Goal: Information Seeking & Learning: Learn about a topic

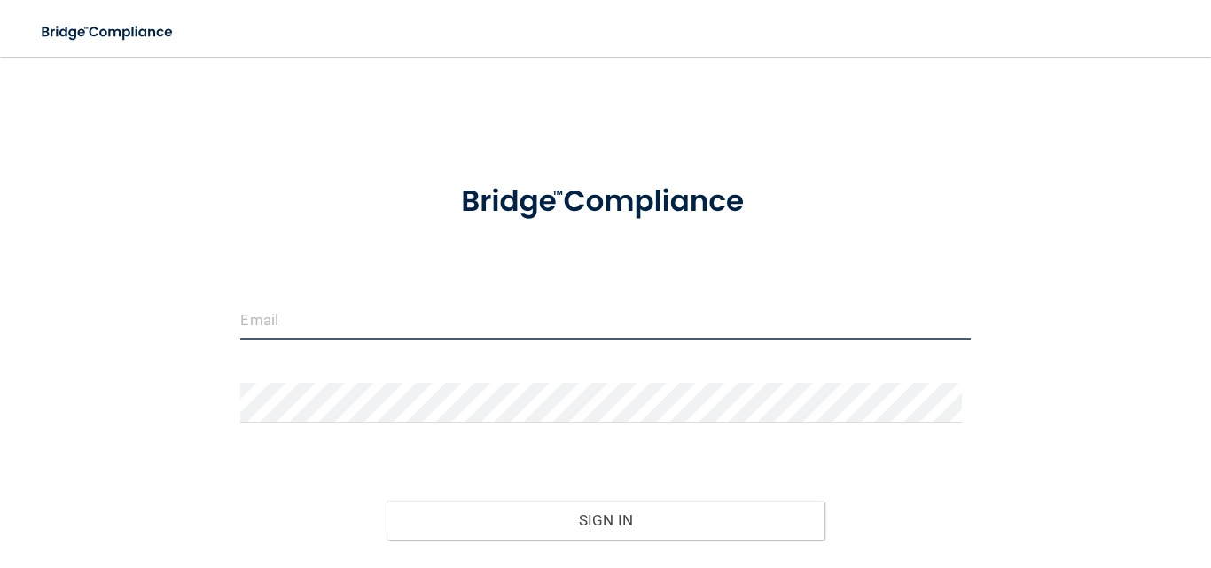
click at [446, 310] on input "email" at bounding box center [605, 321] width 730 height 40
type input "[EMAIL_ADDRESS][DOMAIN_NAME]"
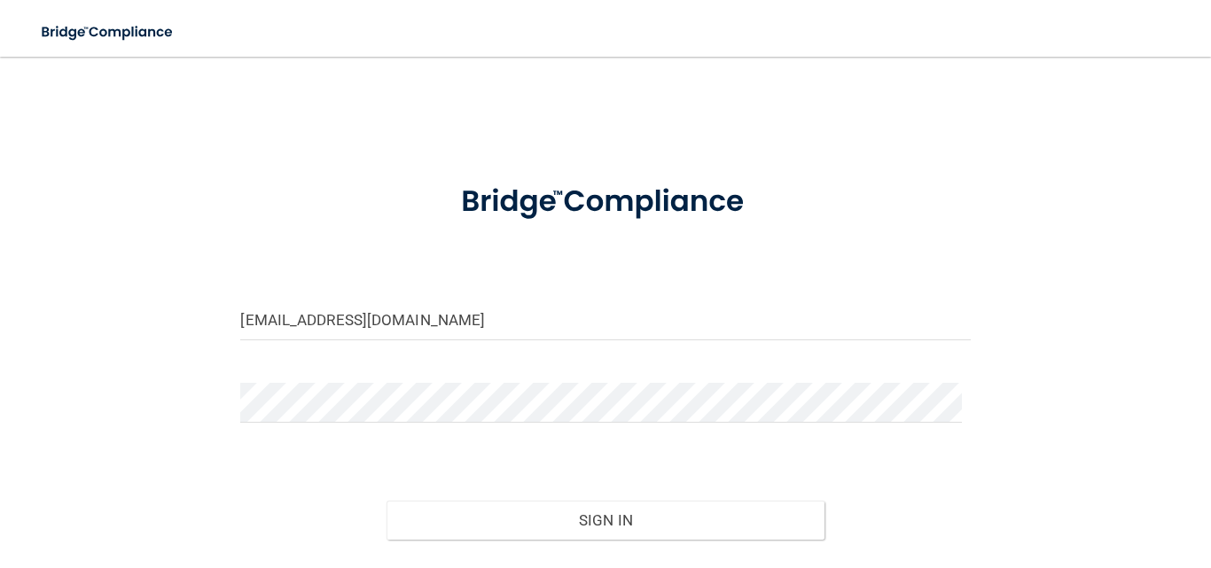
click at [268, 378] on form "maddy90808@gmail.com Invalid email/password. You don't have permission to acces…" at bounding box center [605, 395] width 730 height 465
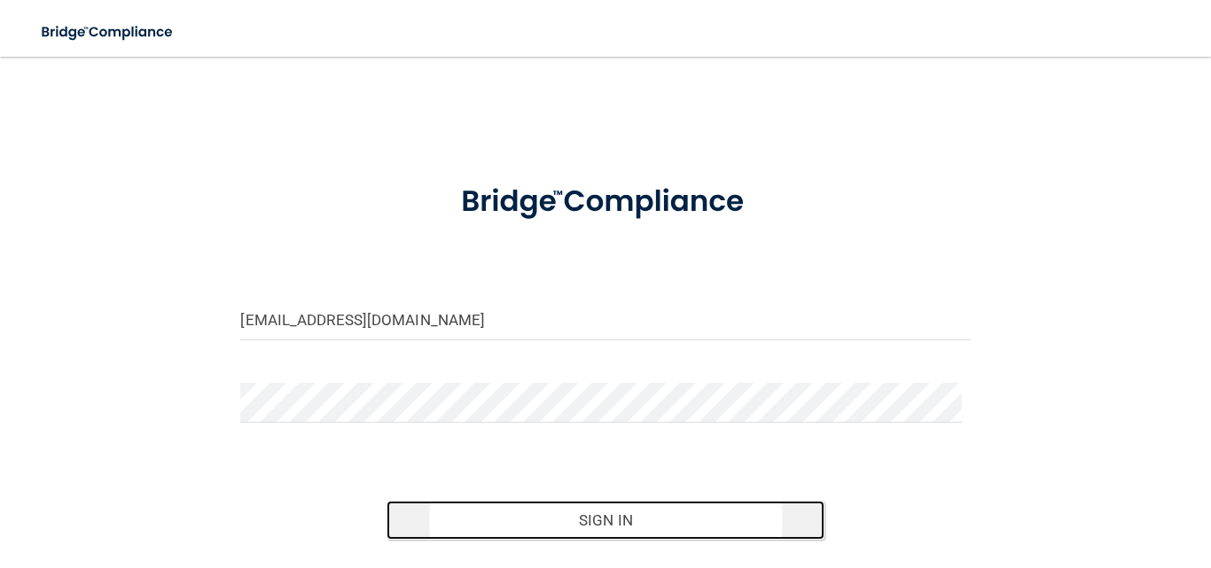
click at [619, 529] on button "Sign In" at bounding box center [606, 520] width 438 height 39
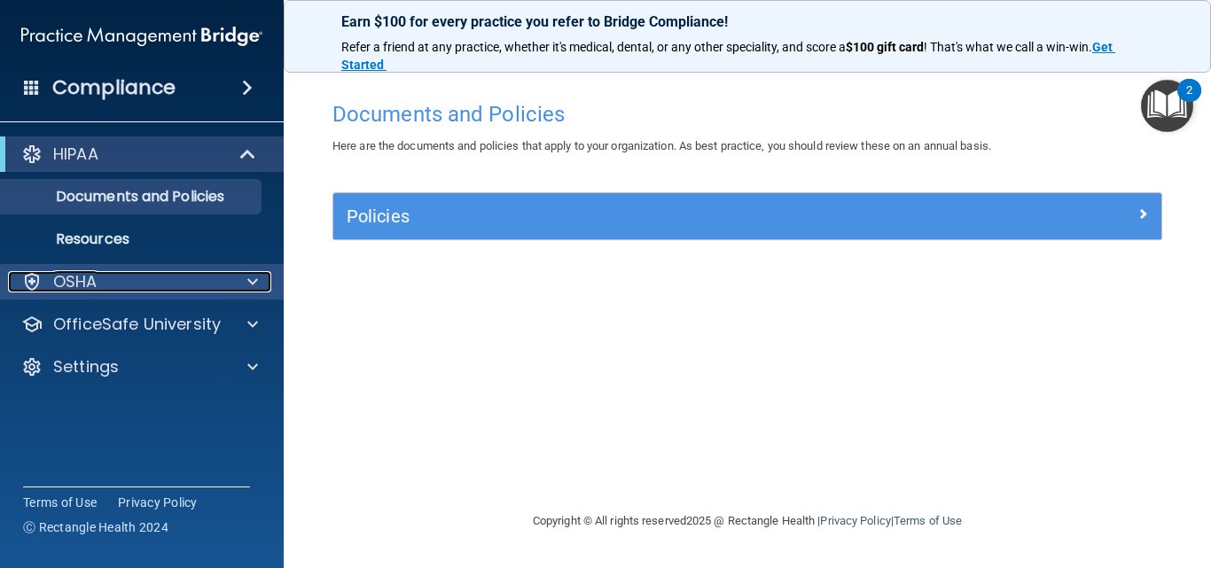
click at [255, 278] on span at bounding box center [252, 281] width 11 height 21
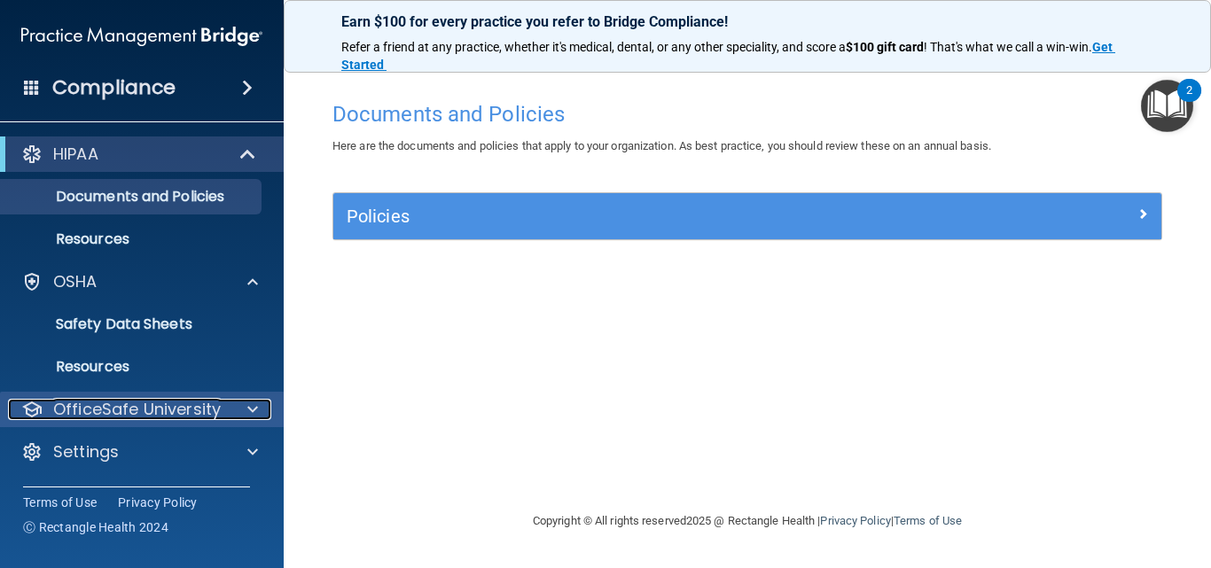
click at [223, 401] on div "OfficeSafe University" at bounding box center [118, 409] width 220 height 21
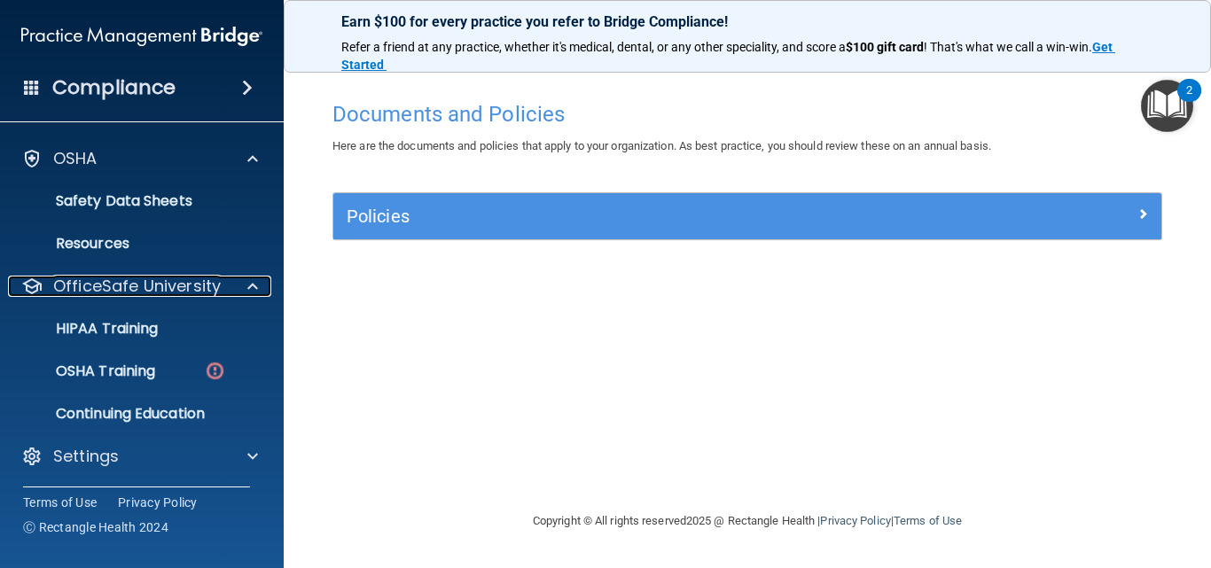
scroll to position [125, 0]
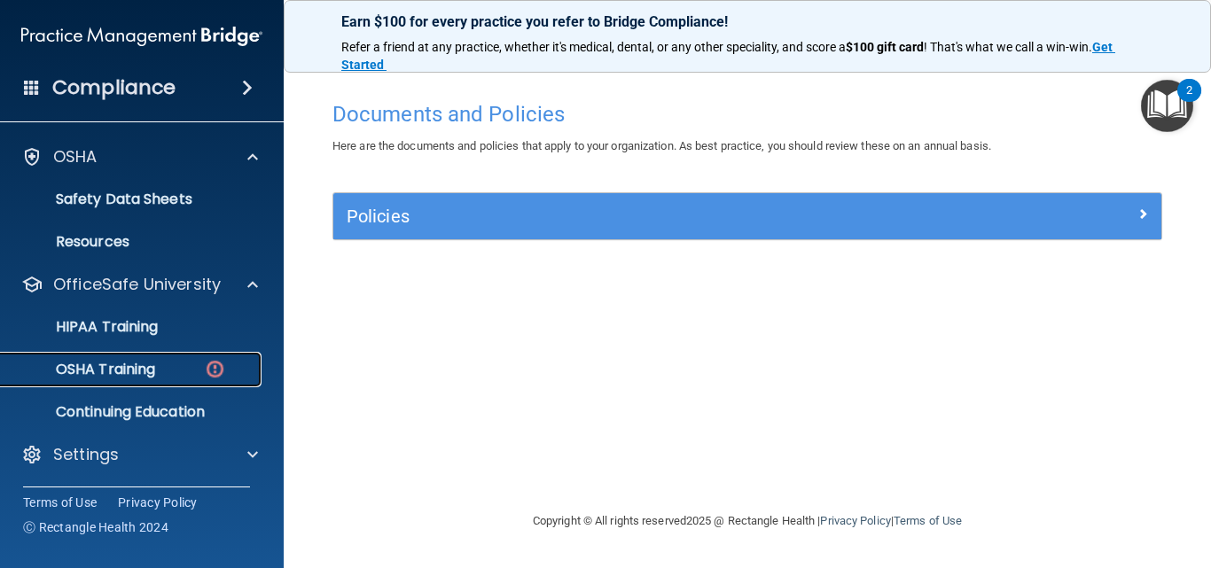
click at [206, 364] on img at bounding box center [215, 369] width 22 height 22
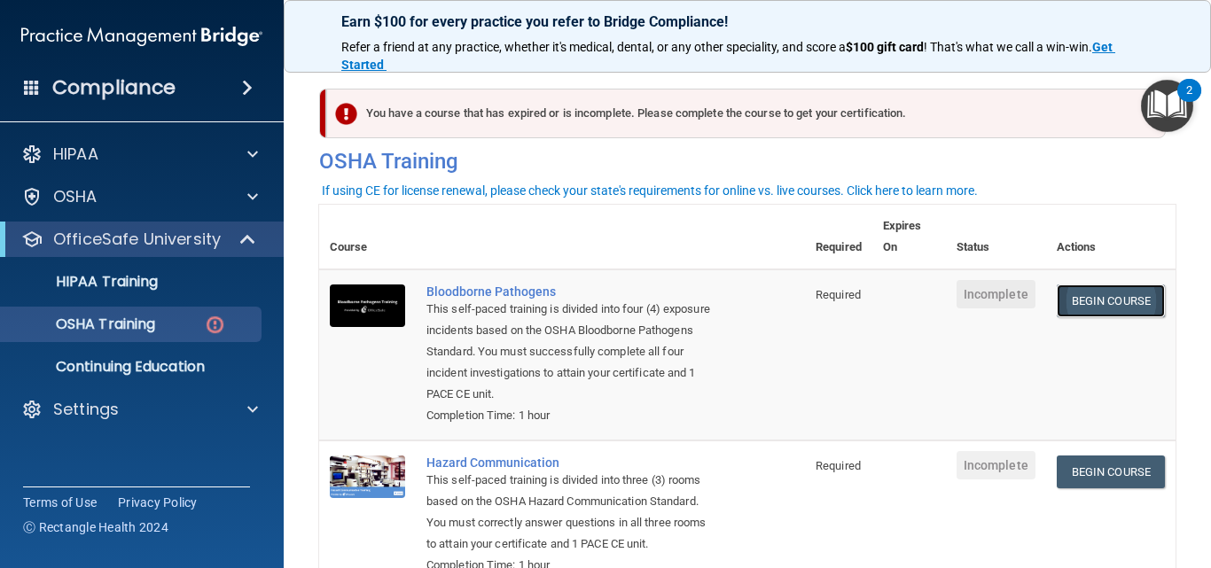
click at [1099, 309] on link "Begin Course" at bounding box center [1111, 301] width 108 height 33
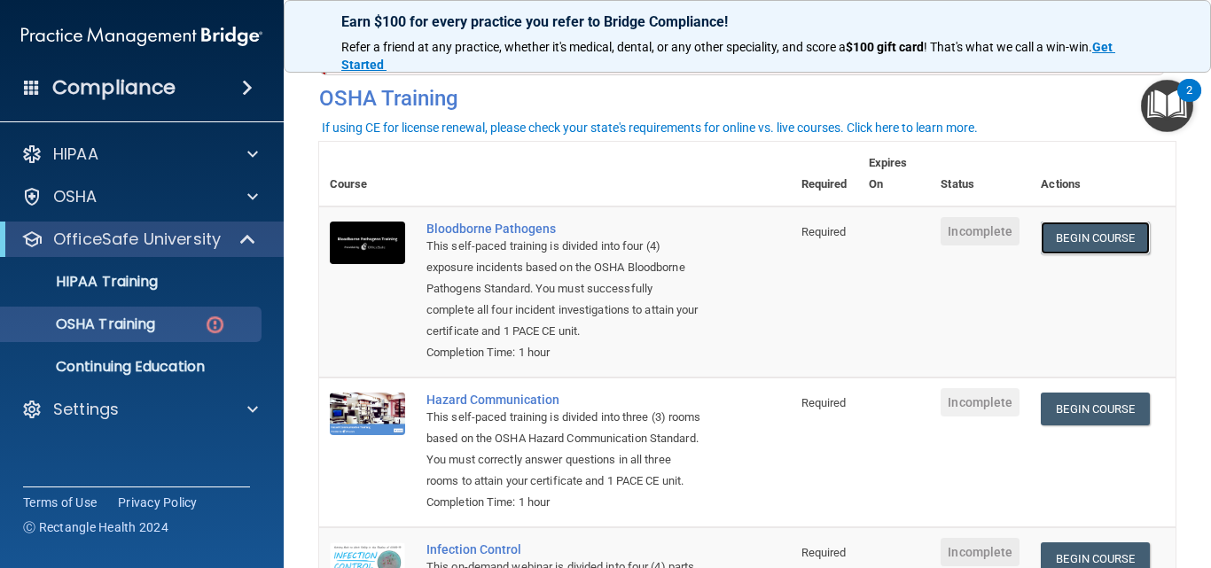
scroll to position [61, 0]
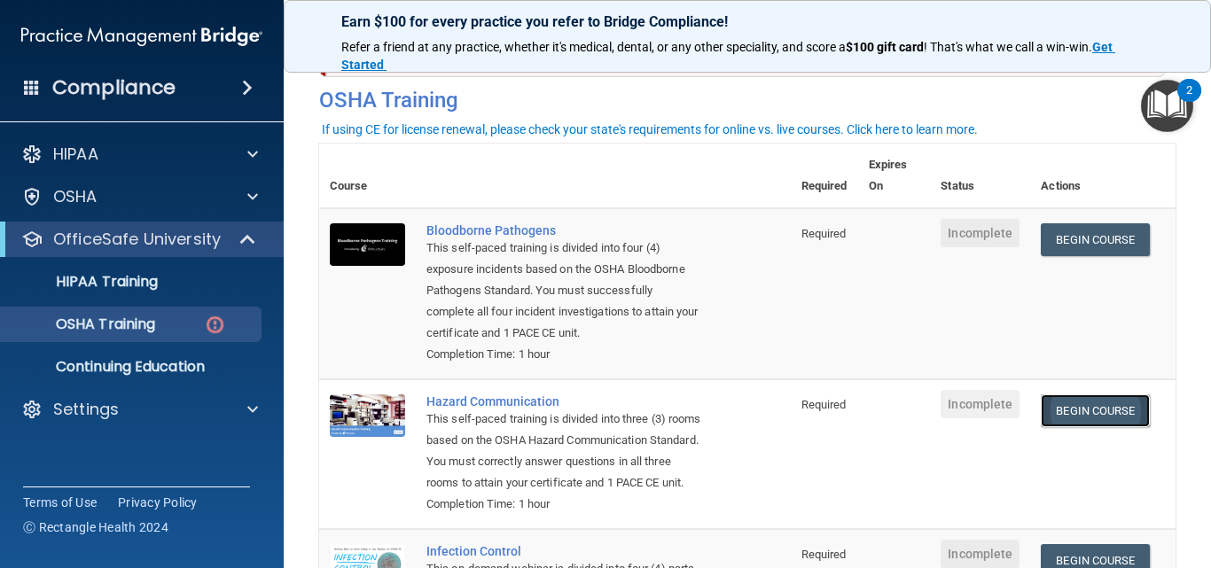
click at [1083, 411] on link "Begin Course" at bounding box center [1095, 411] width 108 height 33
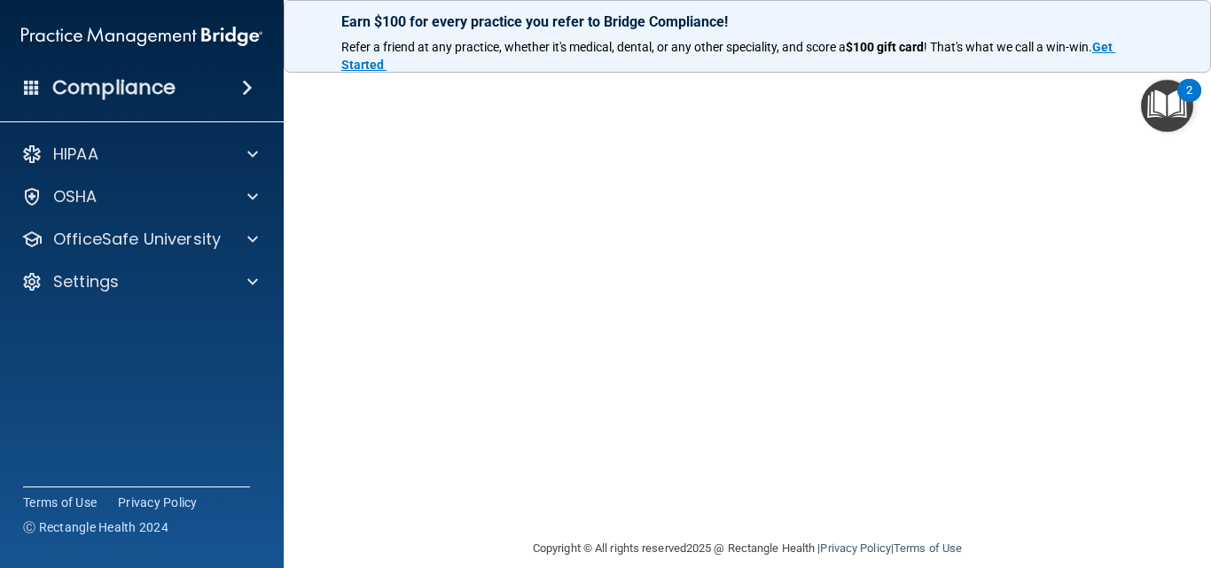
scroll to position [166, 0]
drag, startPoint x: 1208, startPoint y: 242, endPoint x: 1167, endPoint y: 260, distance: 45.3
click at [1210, 140] on main "Bloodborne Pathogens Training This course doesn’t expire until . Are you sure y…" at bounding box center [747, 313] width 927 height 512
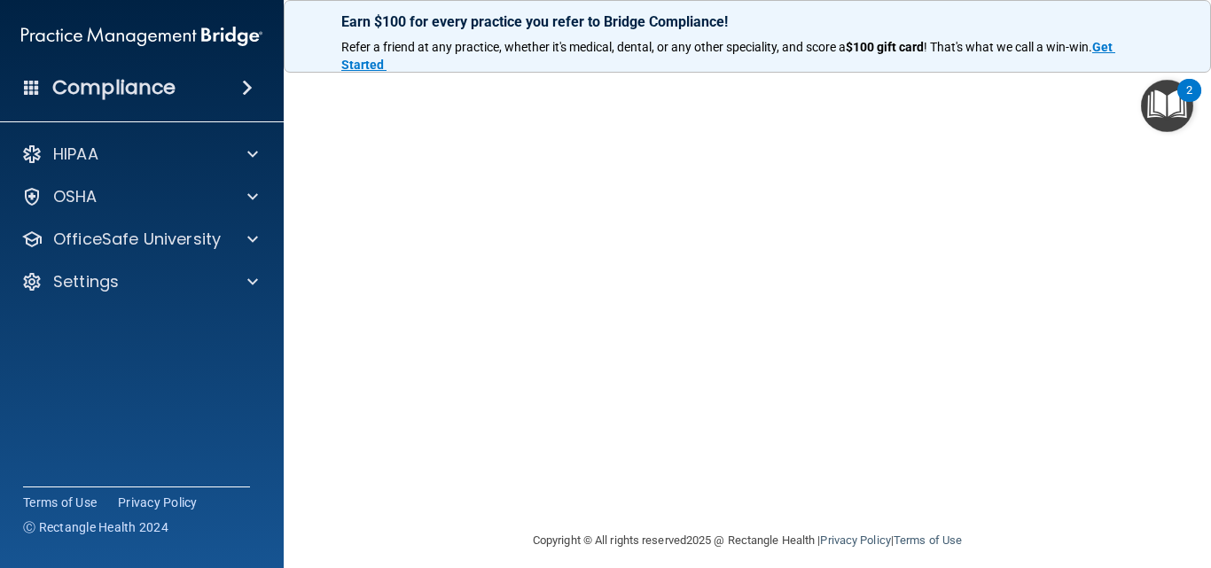
scroll to position [59, 0]
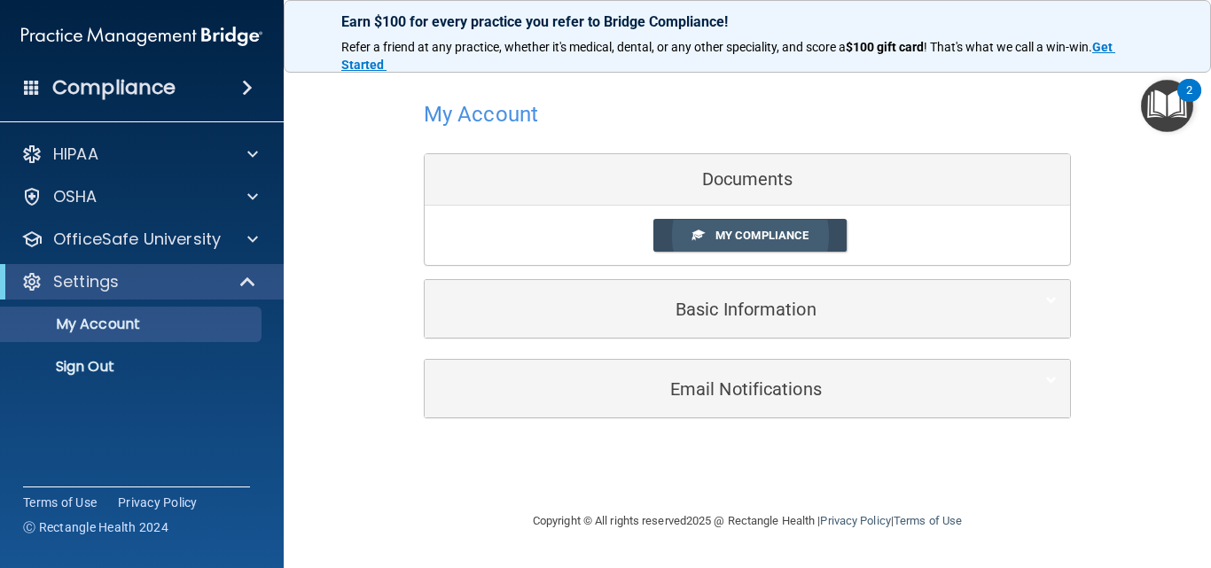
drag, startPoint x: 713, startPoint y: 223, endPoint x: 703, endPoint y: 231, distance: 12.1
click at [703, 231] on span at bounding box center [698, 235] width 12 height 12
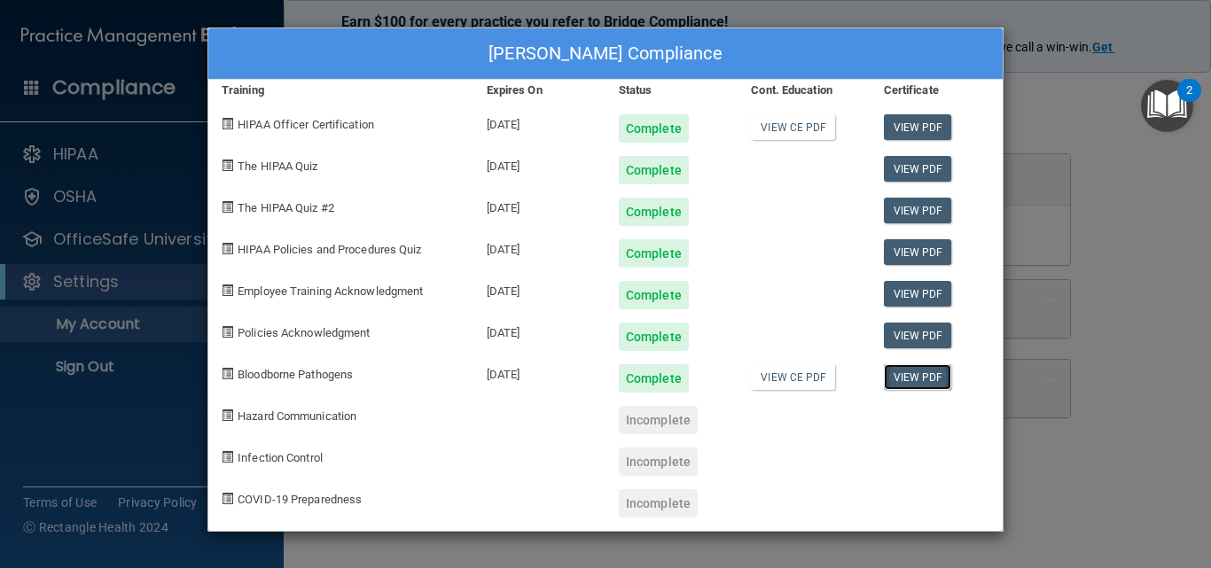
click at [901, 381] on link "View PDF" at bounding box center [918, 377] width 68 height 26
click at [794, 369] on link "View CE PDF" at bounding box center [793, 377] width 84 height 26
click at [1119, 160] on div "Madison Holmes's Compliance Training Expires On Status Cont. Education Certific…" at bounding box center [605, 284] width 1211 height 568
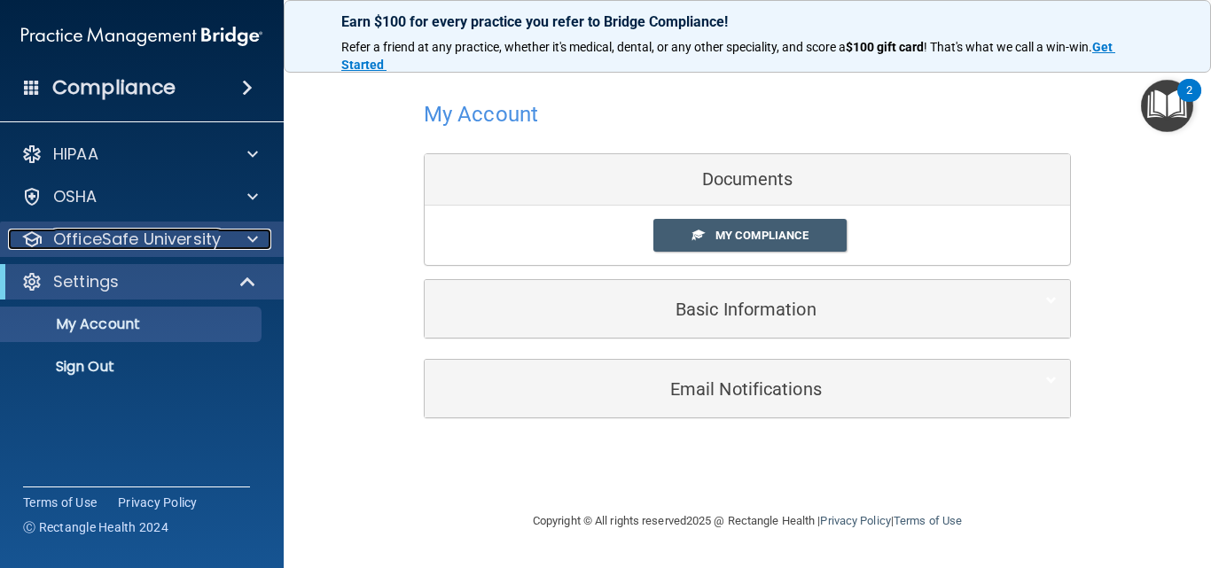
click at [238, 248] on div at bounding box center [250, 239] width 44 height 21
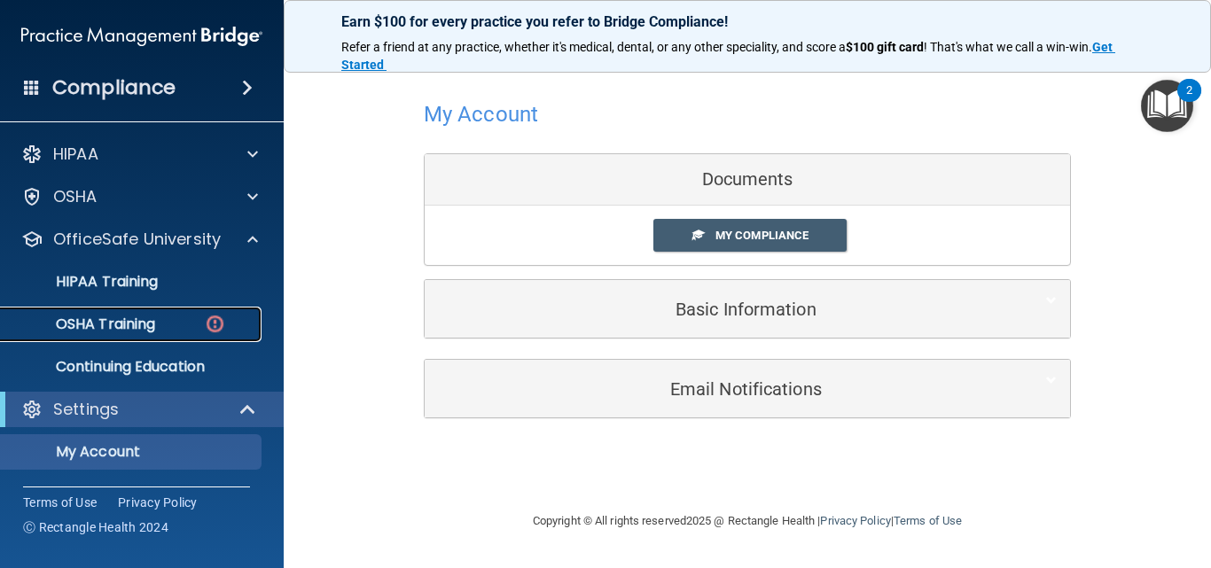
click at [184, 331] on div "OSHA Training" at bounding box center [133, 325] width 242 height 18
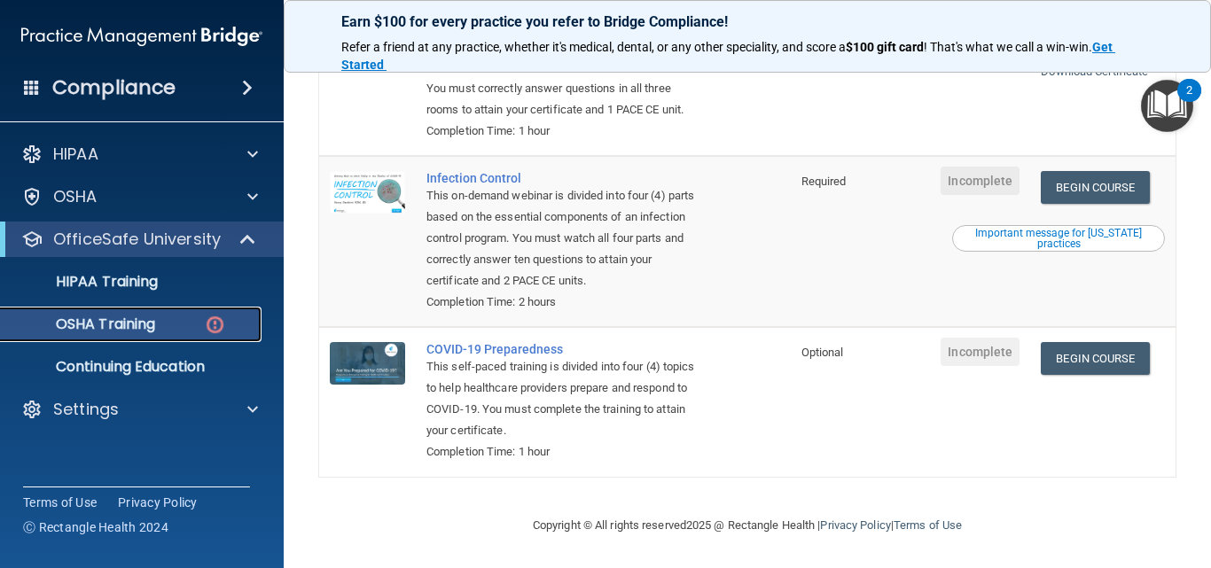
scroll to position [460, 0]
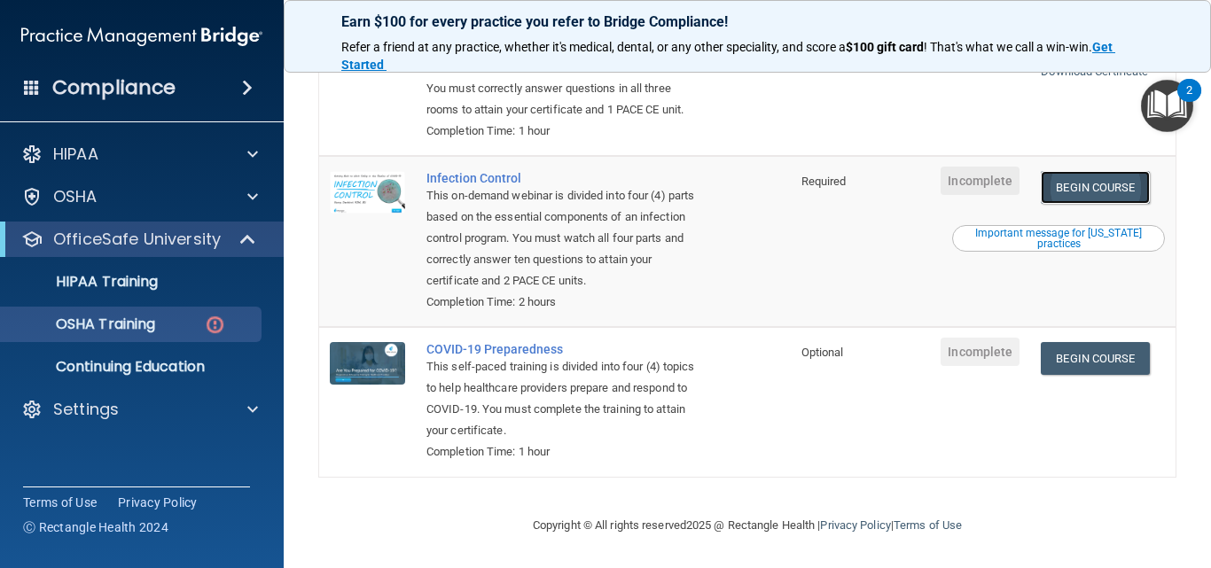
click at [1099, 191] on link "Begin Course" at bounding box center [1095, 187] width 108 height 33
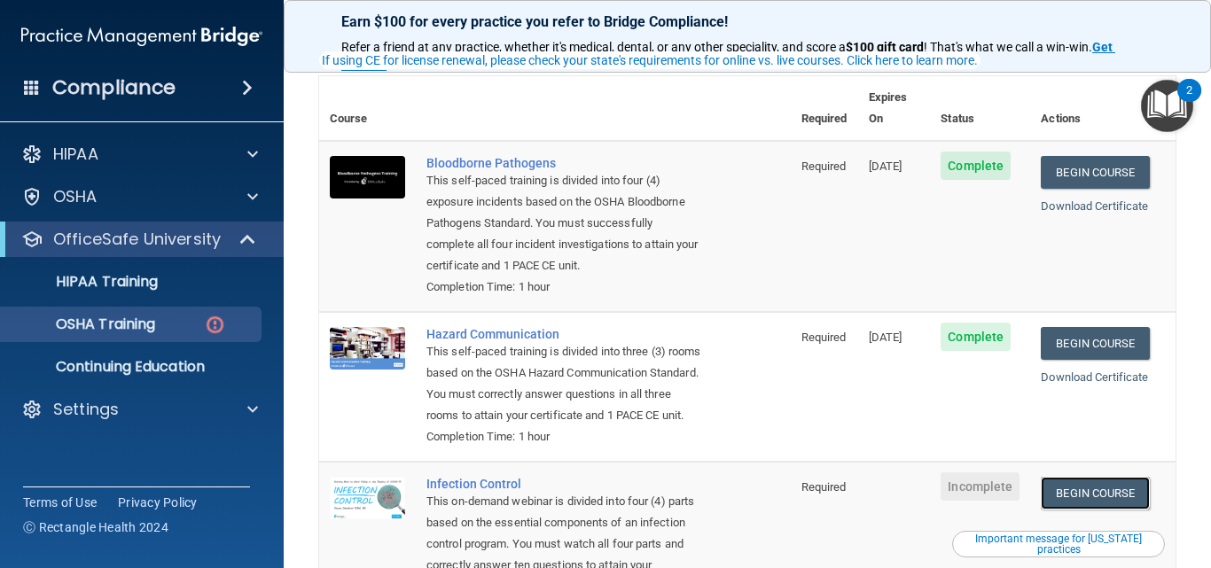
scroll to position [130, 0]
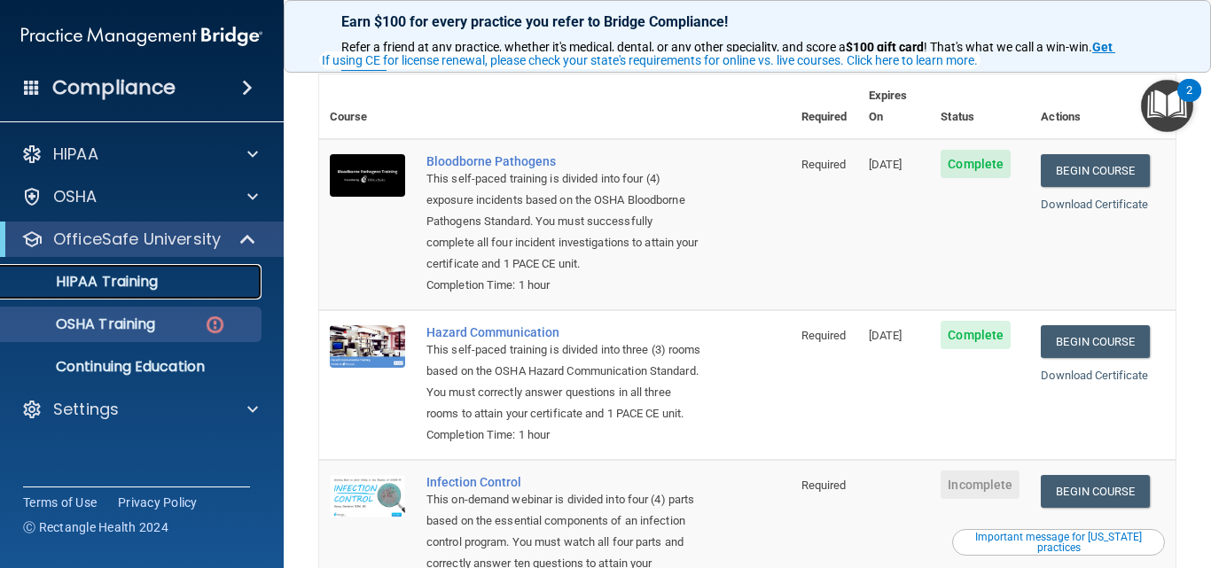
click at [84, 289] on p "HIPAA Training" at bounding box center [85, 282] width 146 height 18
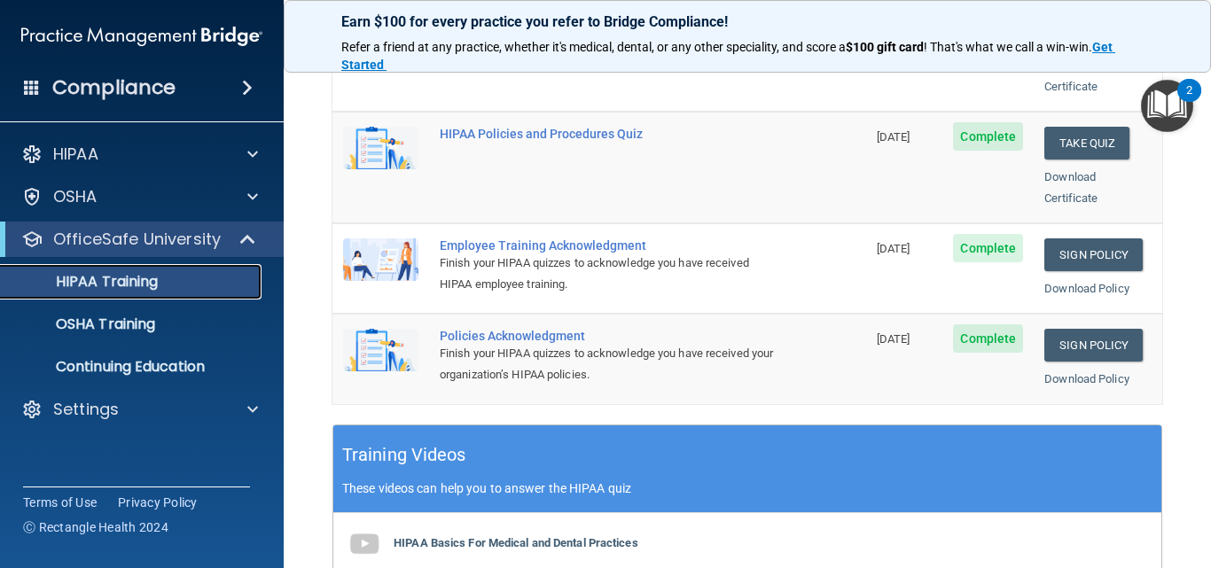
scroll to position [443, 0]
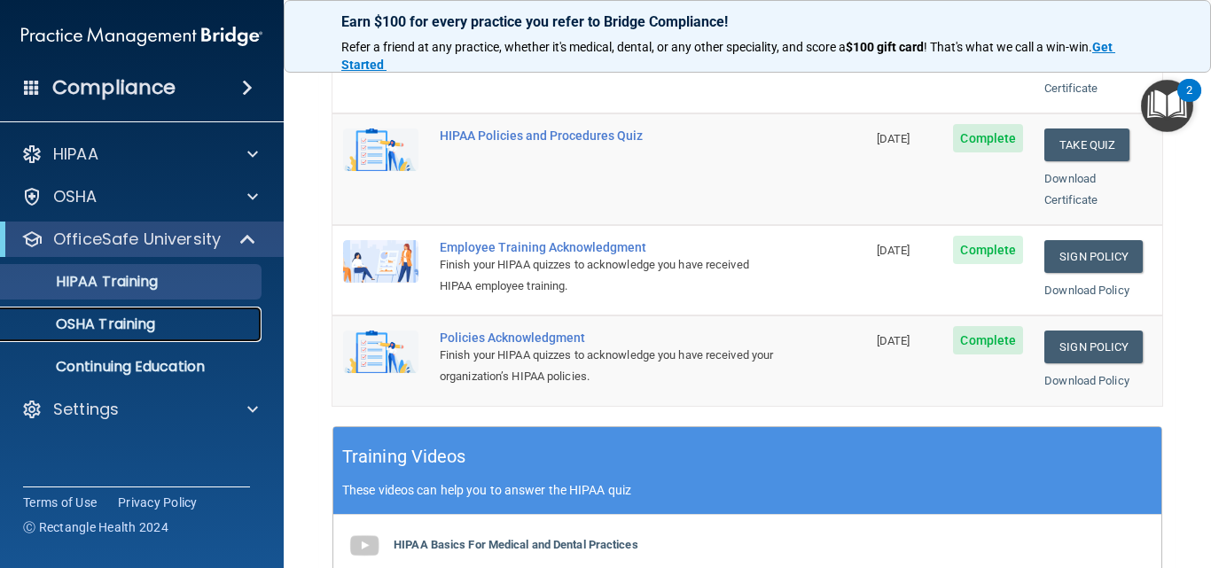
click at [113, 316] on p "OSHA Training" at bounding box center [84, 325] width 144 height 18
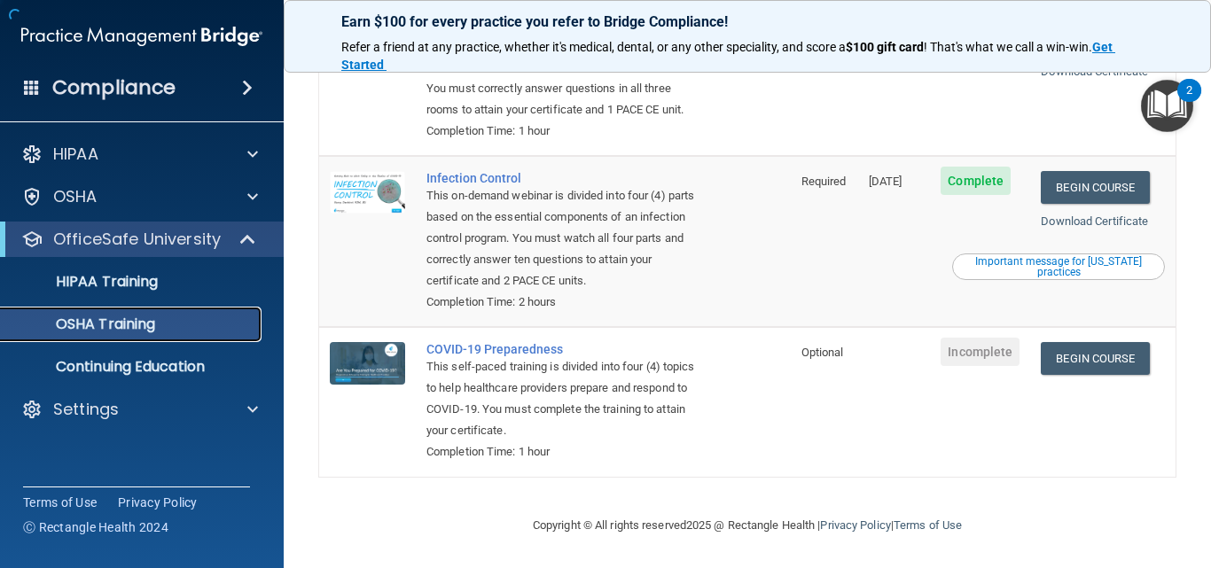
scroll to position [410, 0]
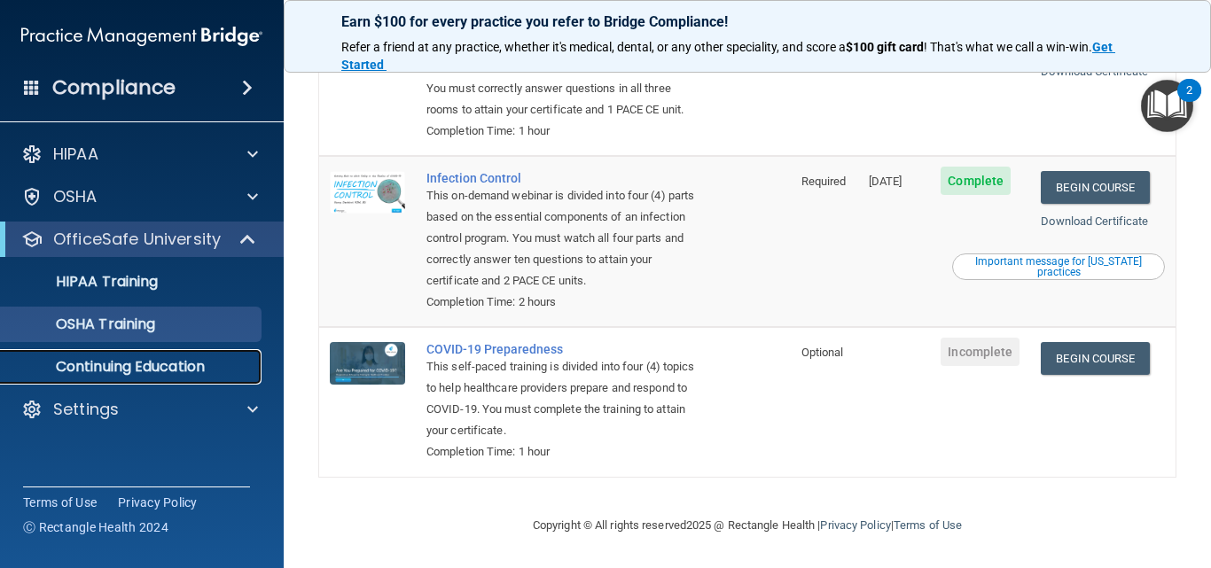
click at [137, 364] on p "Continuing Education" at bounding box center [133, 367] width 242 height 18
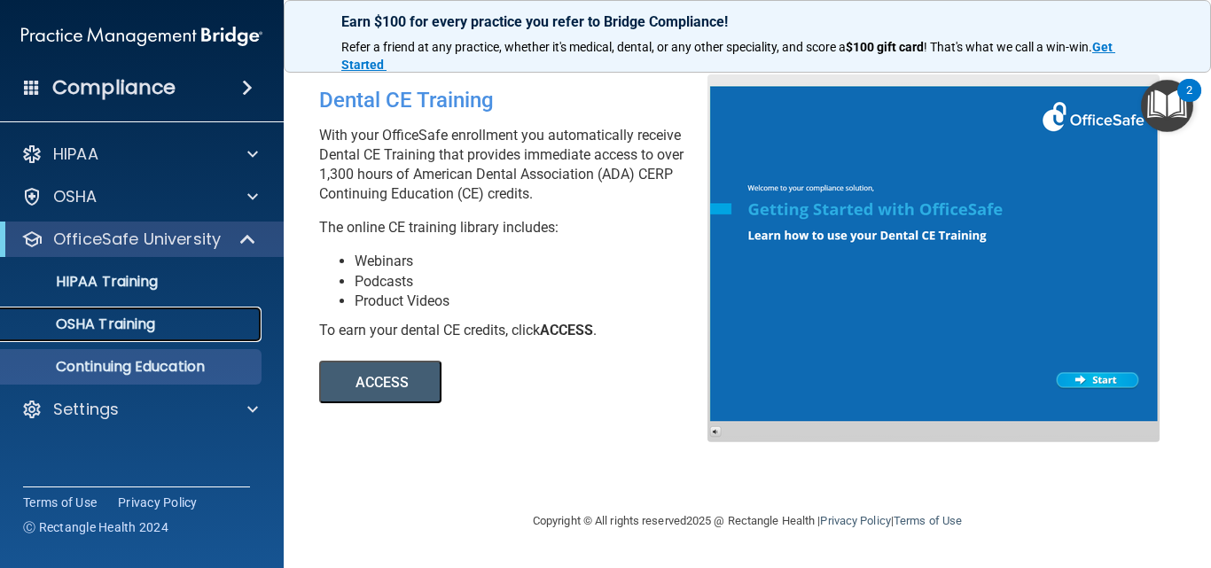
click at [125, 329] on p "OSHA Training" at bounding box center [84, 325] width 144 height 18
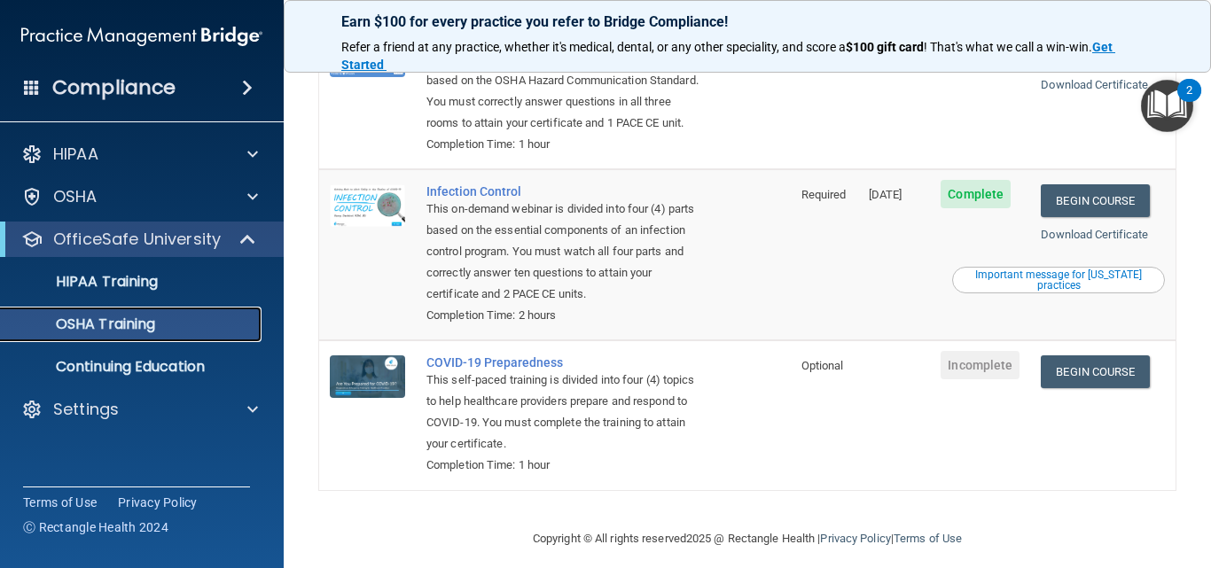
scroll to position [410, 0]
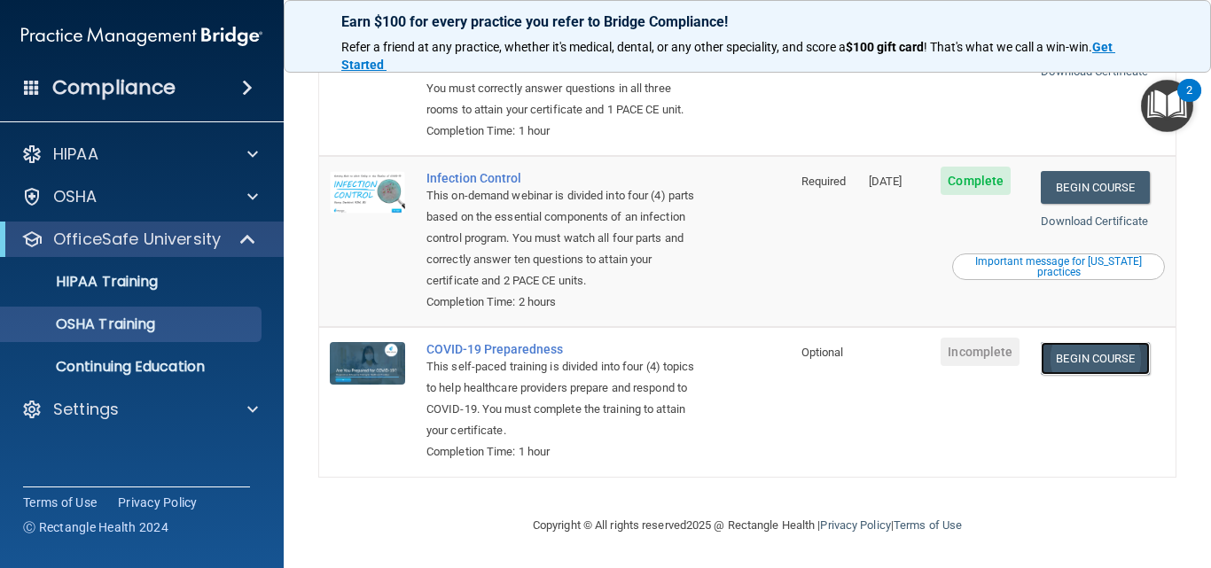
click at [1121, 373] on link "Begin Course" at bounding box center [1095, 358] width 108 height 33
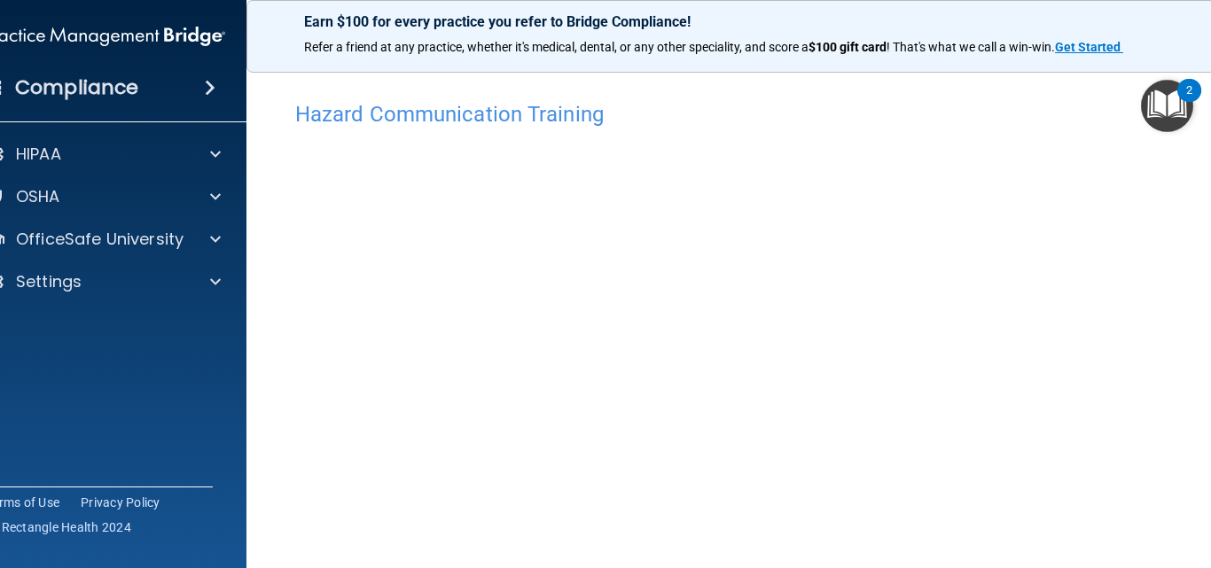
drag, startPoint x: 1210, startPoint y: 277, endPoint x: 1210, endPoint y: 323, distance: 46.1
click at [1210, 323] on main "Hazard Communication Training This course doesn’t expire until . Are you sure y…" at bounding box center [747, 313] width 1002 height 512
drag, startPoint x: 1210, startPoint y: 350, endPoint x: 1207, endPoint y: 426, distance: 76.3
click at [1210, 463] on main "Hazard Communication Training This course doesn’t expire until . Are you sure y…" at bounding box center [747, 313] width 1002 height 512
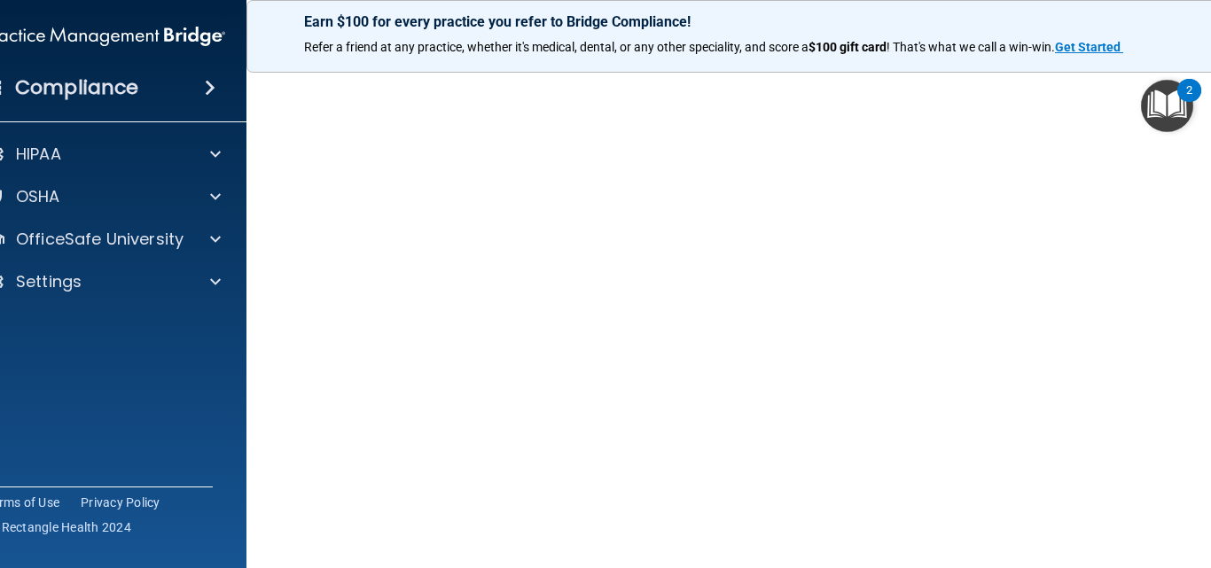
drag, startPoint x: 1210, startPoint y: 300, endPoint x: 1206, endPoint y: 346, distance: 46.3
click at [1210, 374] on main "Hazard Communication Training This course doesn’t expire until . Are you sure y…" at bounding box center [747, 313] width 1002 height 512
drag, startPoint x: 1210, startPoint y: 111, endPoint x: 1198, endPoint y: 215, distance: 104.5
click at [1210, 236] on main "Hazard Communication Training This course doesn’t expire until . Are you sure y…" at bounding box center [747, 313] width 1002 height 512
drag, startPoint x: 1200, startPoint y: 163, endPoint x: 1207, endPoint y: 270, distance: 106.6
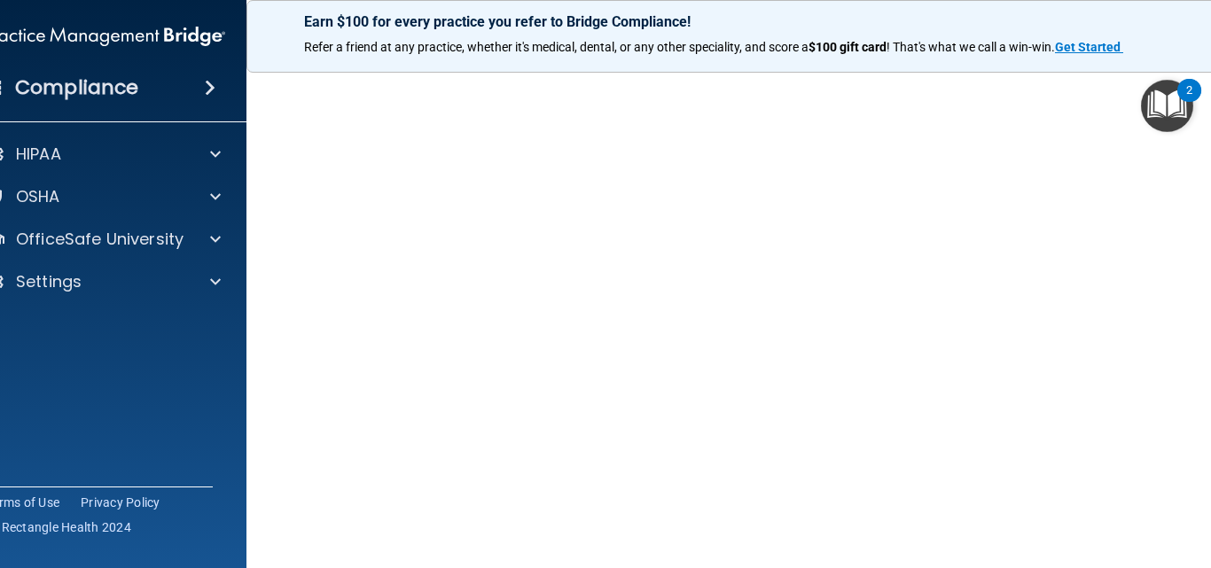
click at [1207, 270] on main "Hazard Communication Training This course doesn’t expire until . Are you sure y…" at bounding box center [747, 313] width 1002 height 512
drag, startPoint x: 1210, startPoint y: 363, endPoint x: 1210, endPoint y: 208, distance: 154.3
click at [1210, 208] on main "Hazard Communication Training This course doesn’t expire until . Are you sure y…" at bounding box center [747, 313] width 1002 height 512
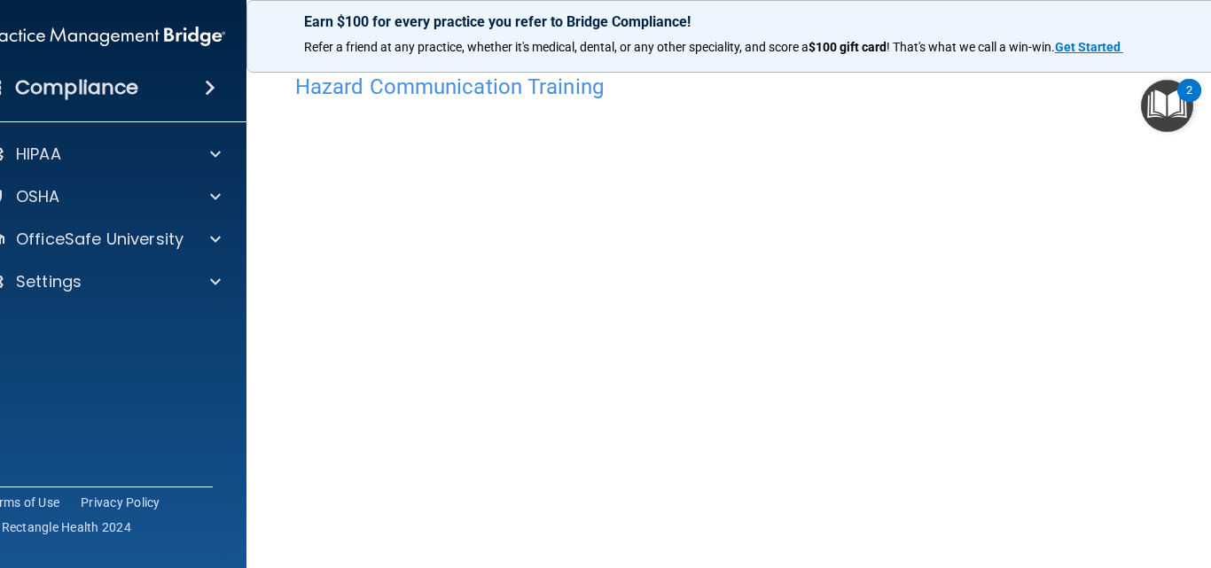
drag, startPoint x: 1208, startPoint y: 297, endPoint x: 1208, endPoint y: 361, distance: 63.8
click at [1208, 361] on main "Hazard Communication Training This course doesn’t expire until . Are you sure y…" at bounding box center [747, 313] width 1002 height 512
drag, startPoint x: 1210, startPoint y: 202, endPoint x: 1210, endPoint y: 255, distance: 53.2
click at [1210, 255] on main "Hazard Communication Training This course doesn’t expire until . Are you sure y…" at bounding box center [747, 313] width 1002 height 512
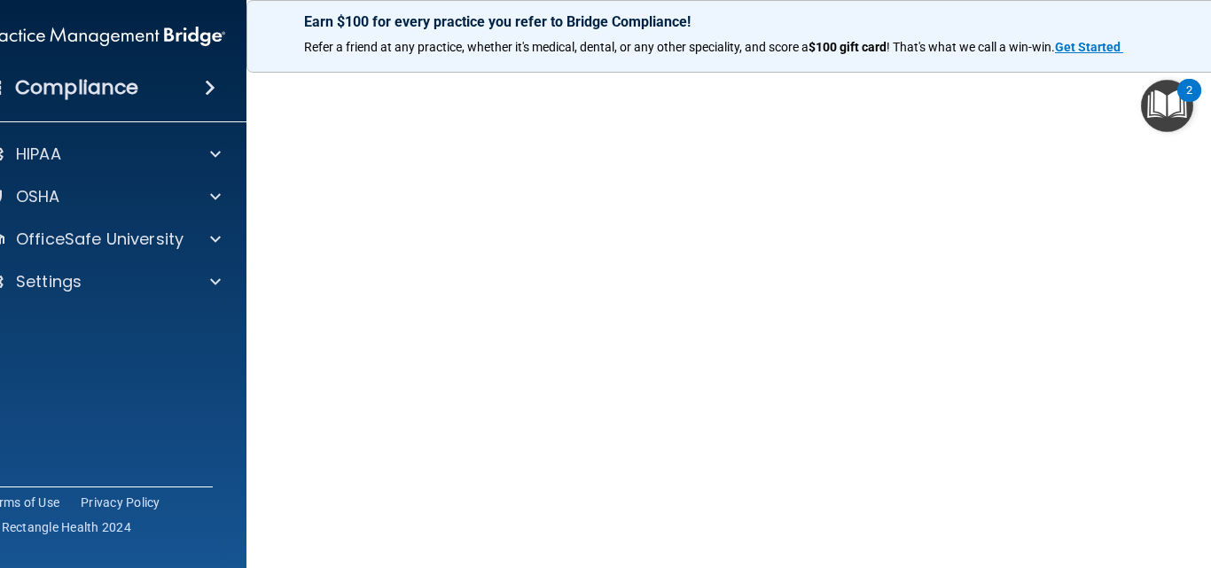
click at [1142, 92] on img "Open Resource Center, 2 new notifications" at bounding box center [1167, 106] width 52 height 52
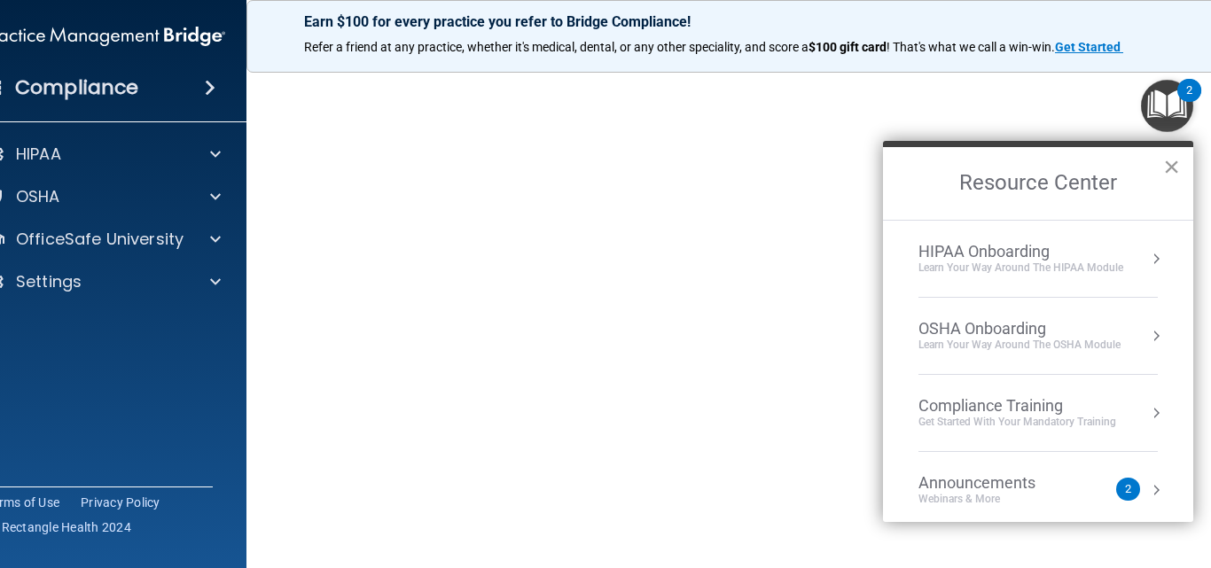
click at [1178, 163] on button "×" at bounding box center [1171, 166] width 17 height 28
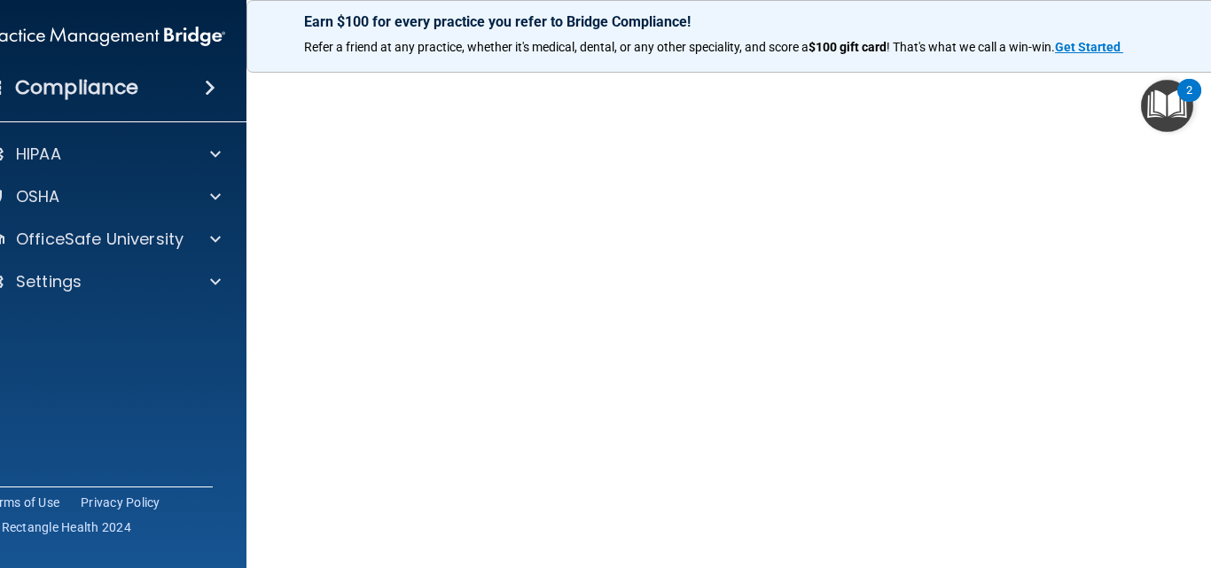
click at [915, 62] on div "Earn $100 for every practice you refer to Bridge Compliance!" at bounding box center [747, 50] width 929 height 28
drag, startPoint x: 1210, startPoint y: 259, endPoint x: 1198, endPoint y: 312, distance: 54.6
click at [1208, 319] on main "Hazard Communication Training This course doesn’t expire until . Are you sure y…" at bounding box center [747, 313] width 1002 height 512
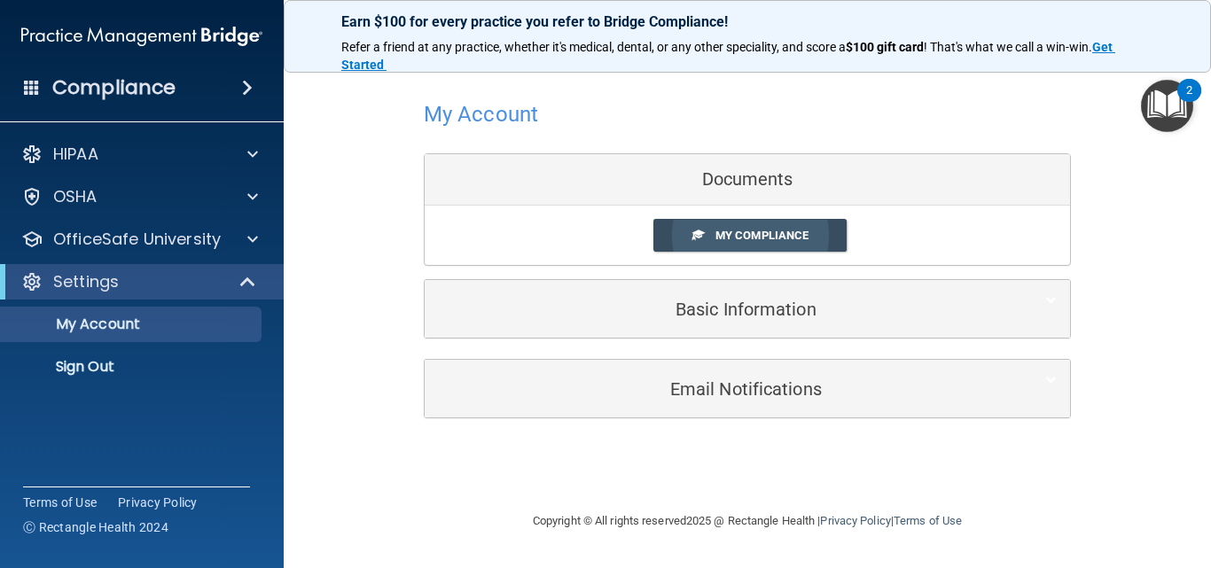
click at [729, 237] on span "My Compliance" at bounding box center [761, 235] width 93 height 13
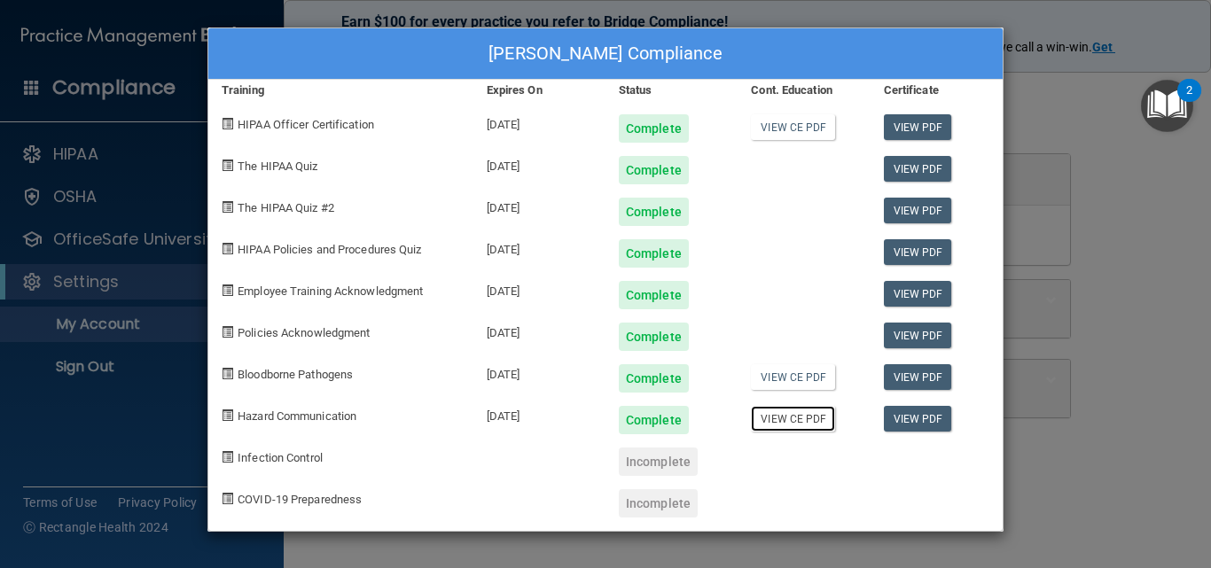
click at [772, 430] on link "View CE PDF" at bounding box center [793, 419] width 84 height 26
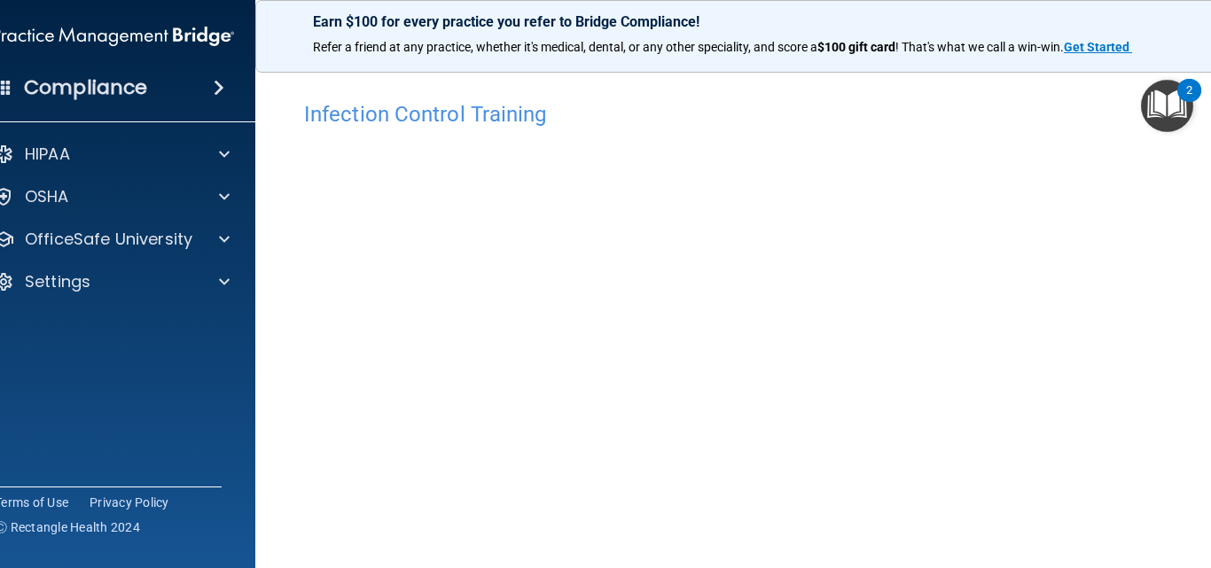
click at [878, 83] on div "Infection Control Training This course doesn’t expire until . Are you sure you …" at bounding box center [747, 380] width 913 height 613
click at [1210, 301] on main "Infection Control Training This course doesn’t expire until . Are you sure you …" at bounding box center [747, 313] width 984 height 512
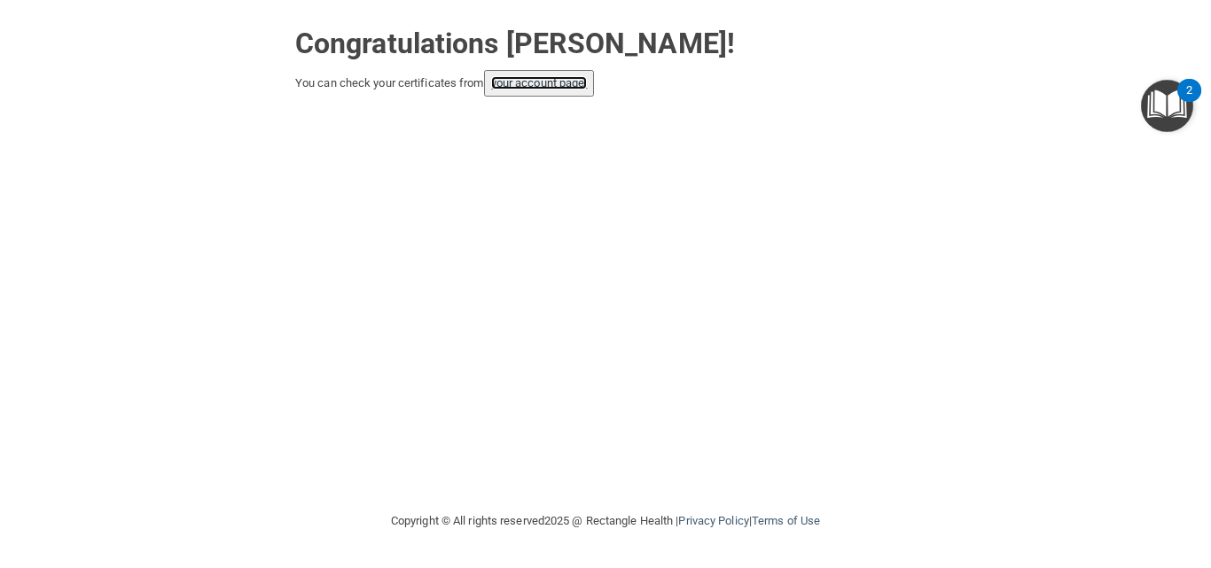
click at [524, 84] on link "your account page!" at bounding box center [539, 82] width 97 height 13
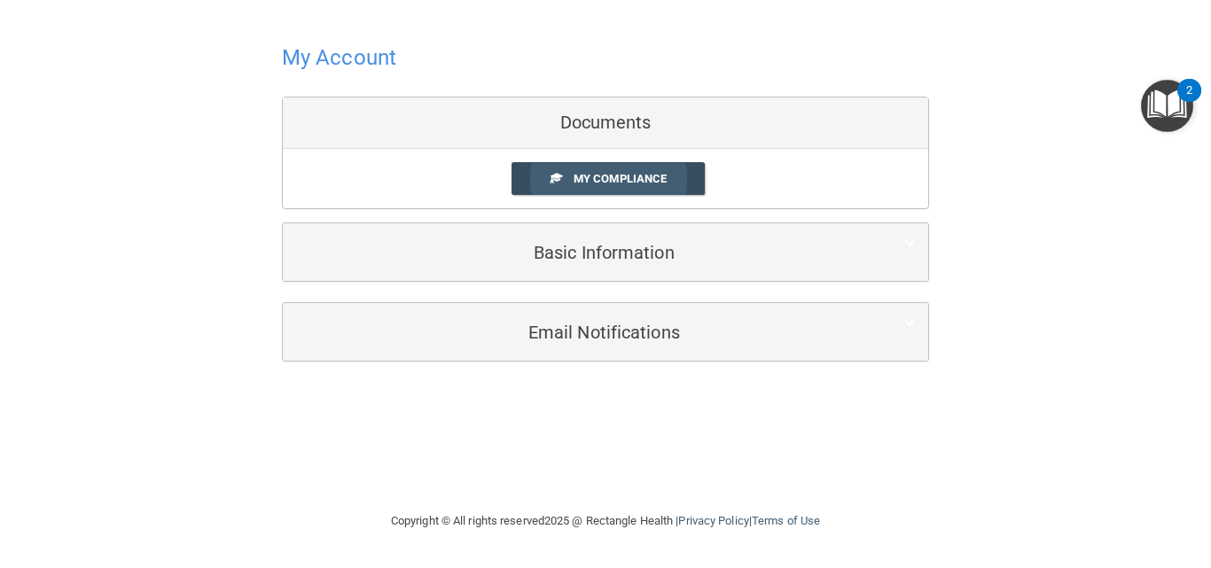
click at [613, 176] on span "My Compliance" at bounding box center [620, 178] width 93 height 13
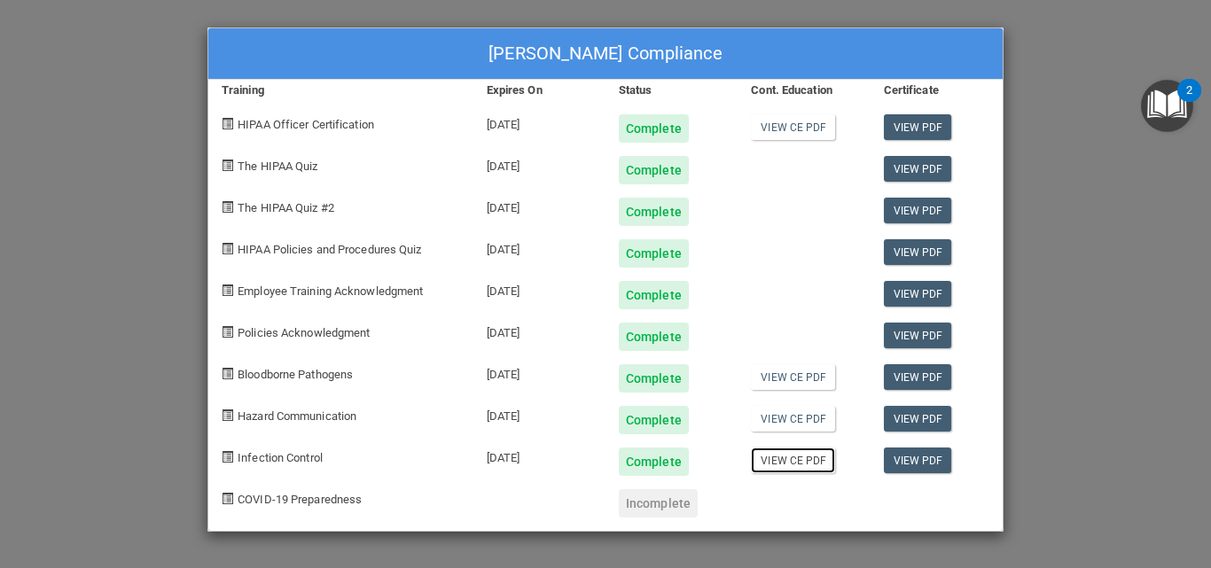
click at [785, 462] on link "View CE PDF" at bounding box center [793, 461] width 84 height 26
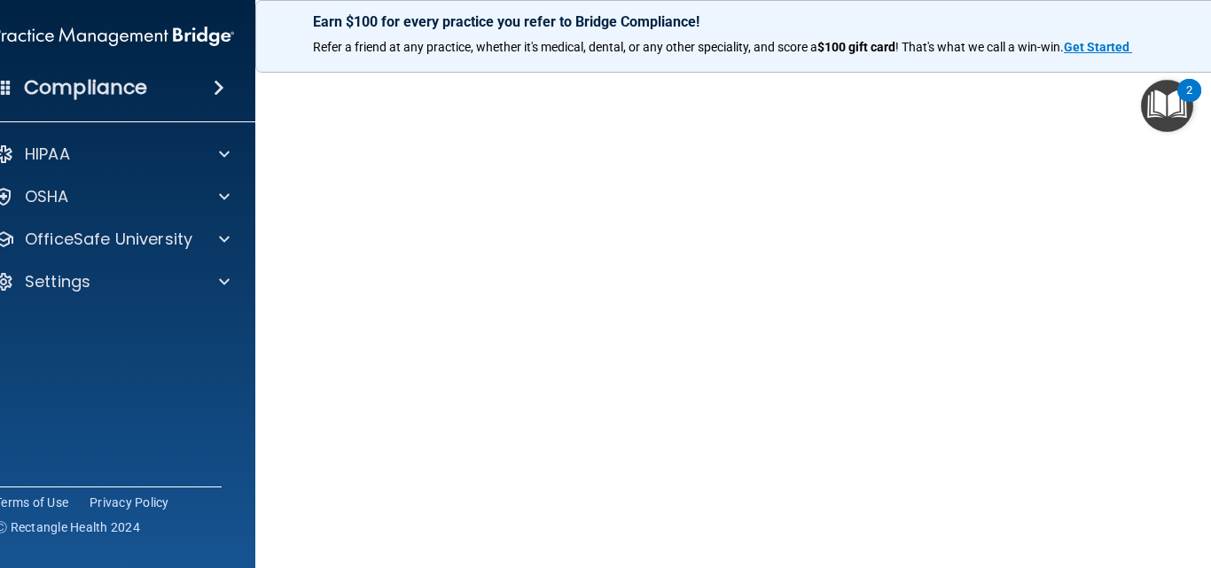
scroll to position [58, 0]
